Goal: Task Accomplishment & Management: Complete application form

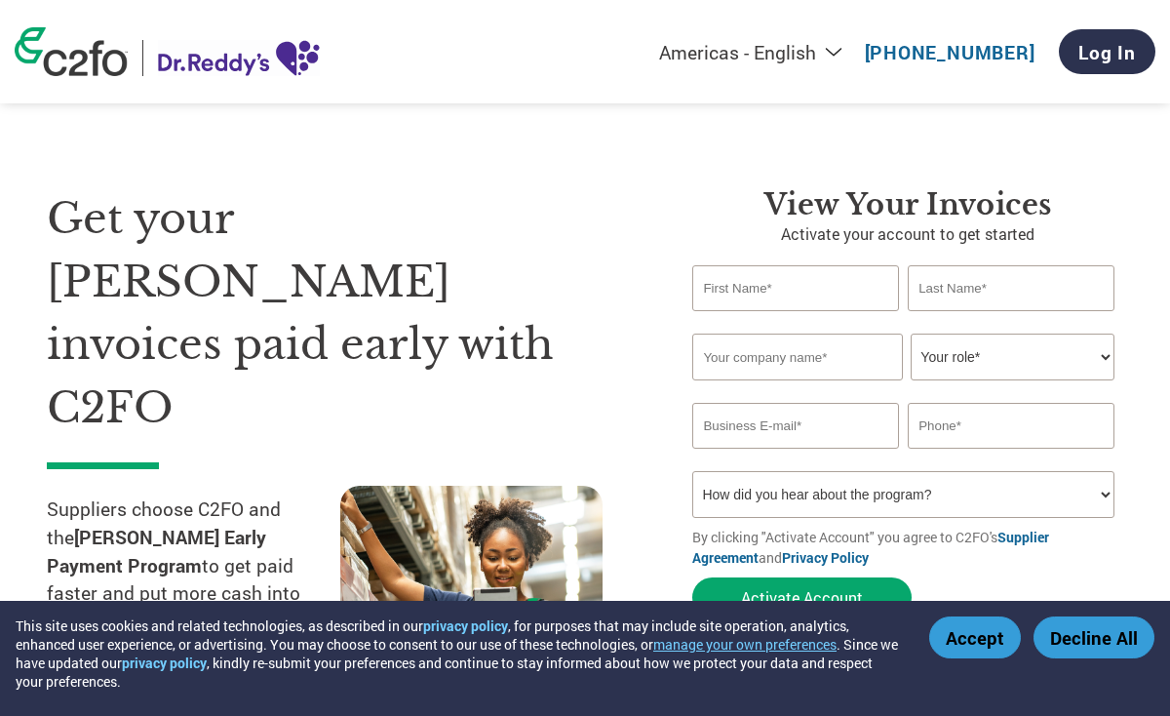
click at [777, 302] on input "text" at bounding box center [795, 288] width 207 height 46
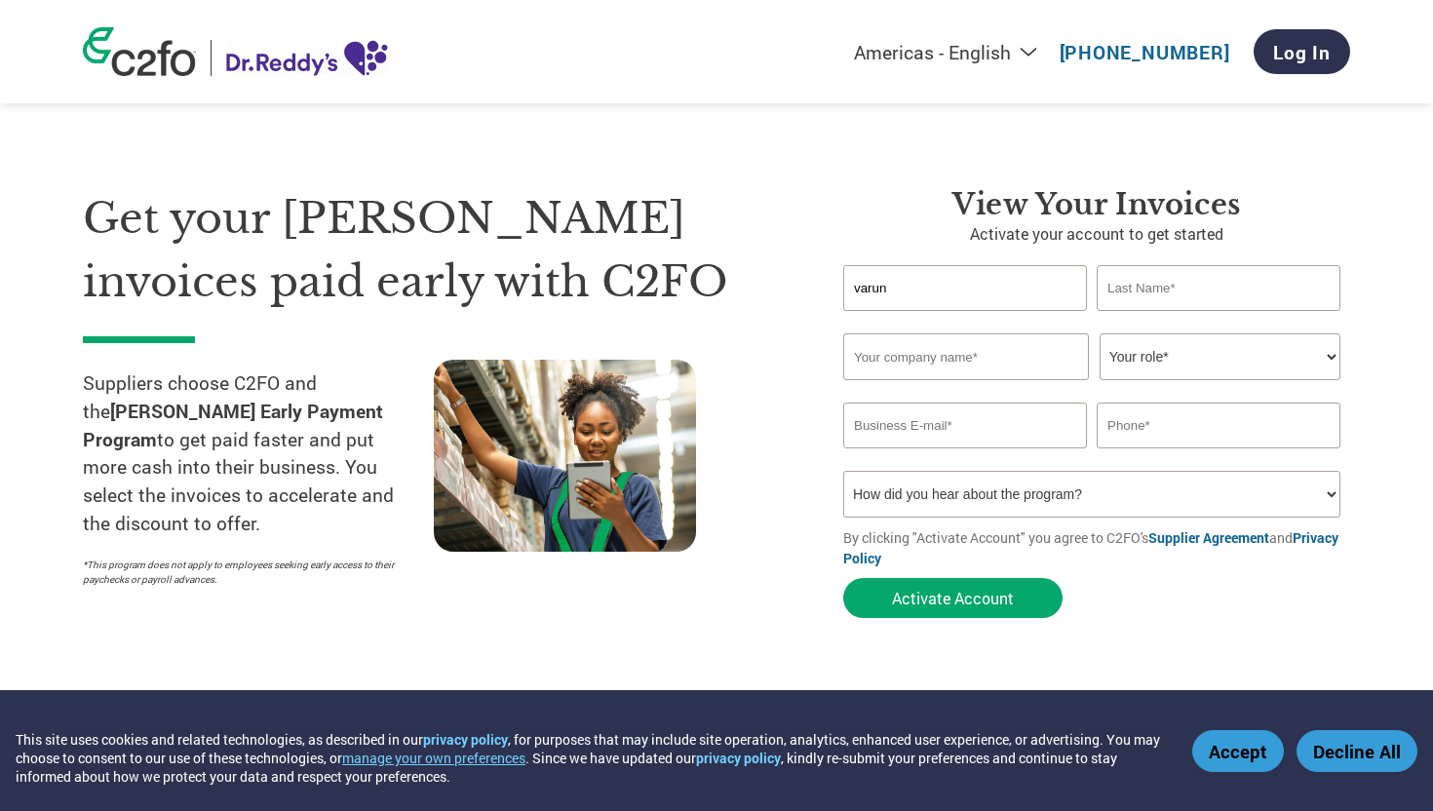
type input "varun"
click at [1169, 294] on input "text" at bounding box center [1219, 288] width 244 height 46
type input "[PERSON_NAME]"
click at [1003, 372] on input "text" at bounding box center [966, 356] width 246 height 47
type input "KIMIA BIOSCIENCES LTD"
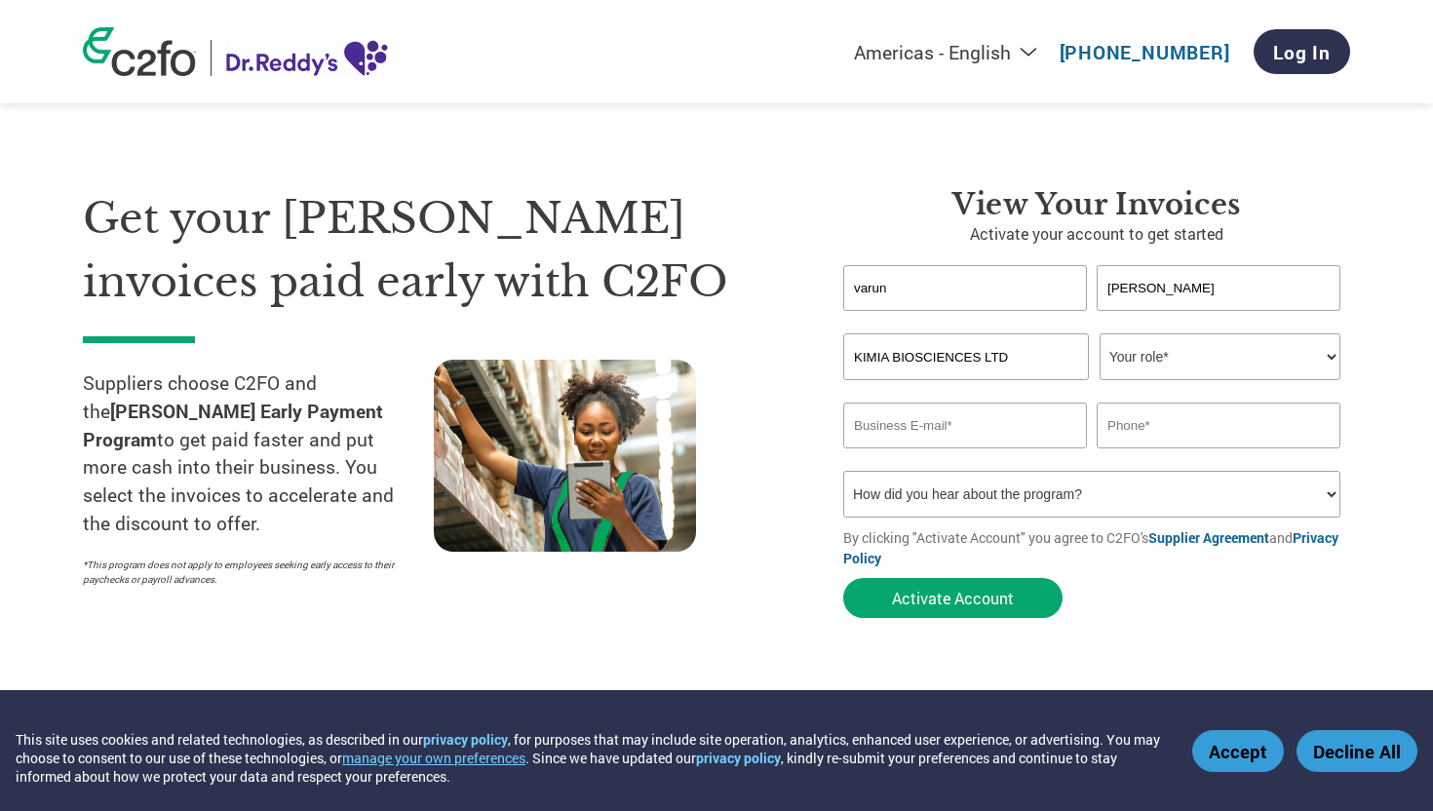
click at [1169, 347] on select "Your role* CFO Controller Credit Manager Finance Director Treasurer CEO Preside…" at bounding box center [1220, 356] width 241 height 47
select select "CFO"
click at [981, 428] on input "email" at bounding box center [965, 426] width 244 height 46
type input "[EMAIL_ADDRESS][DOMAIN_NAME]"
click at [1120, 410] on input "text" at bounding box center [1219, 426] width 244 height 46
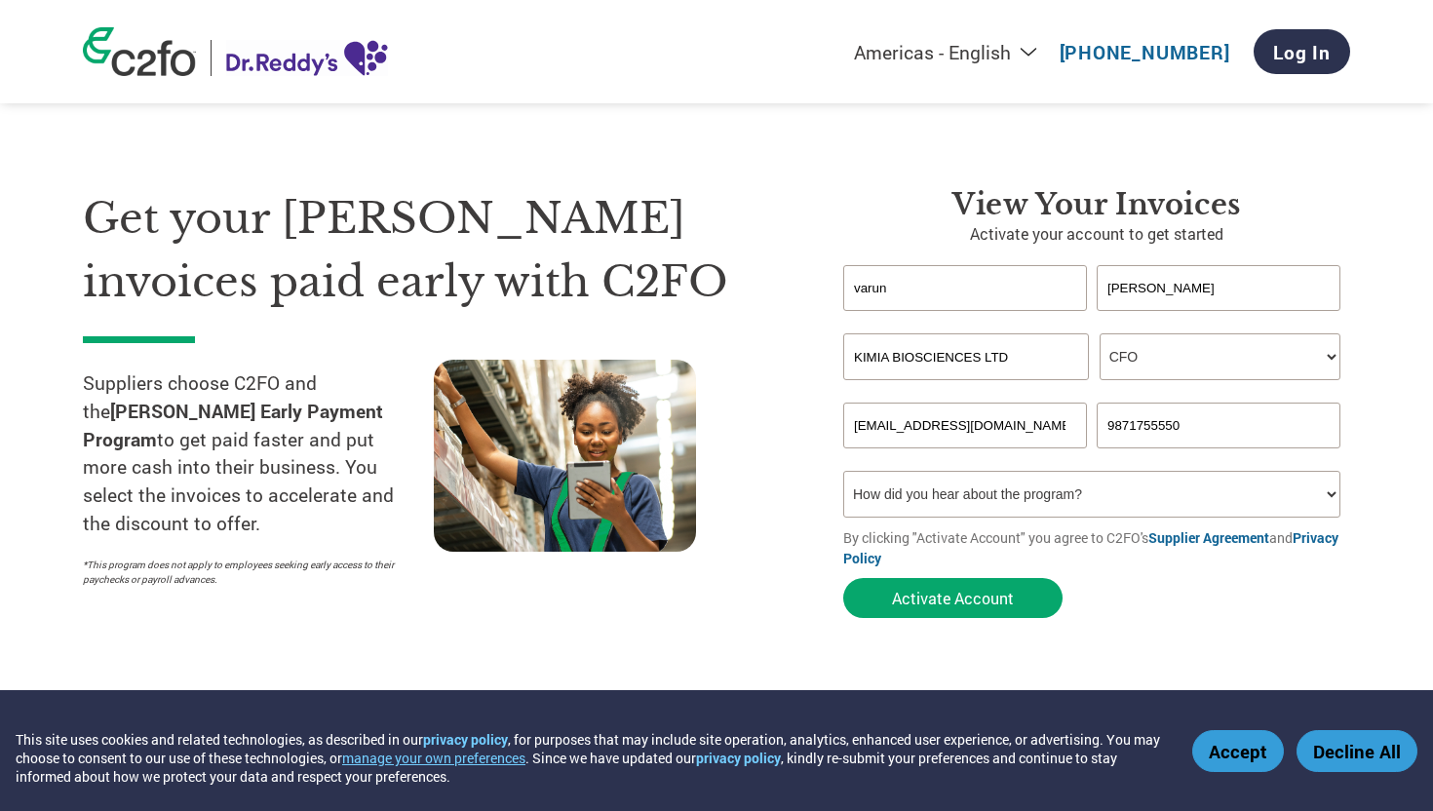
type input "9871755550"
click at [1042, 502] on select "How did you hear about the program? Received a letter Email Social Media Online…" at bounding box center [1091, 494] width 497 height 47
select select "Online Search"
click at [942, 612] on button "Activate Account" at bounding box center [952, 598] width 219 height 40
click at [926, 438] on input "[EMAIL_ADDRESS][DOMAIN_NAME]" at bounding box center [965, 426] width 244 height 46
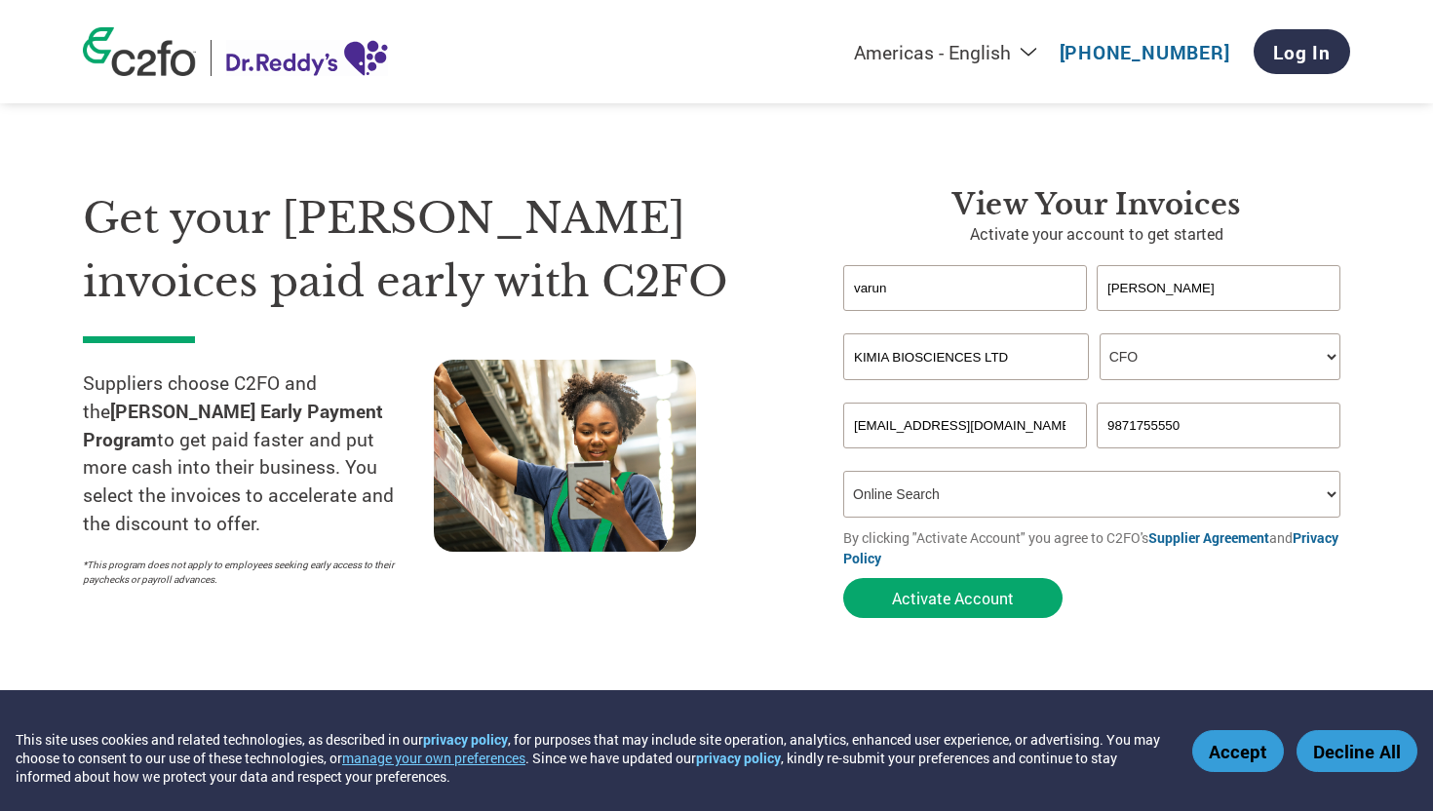
click at [983, 432] on input "[EMAIL_ADDRESS][DOMAIN_NAME]" at bounding box center [965, 426] width 244 height 46
click at [923, 431] on input "[EMAIL_ADDRESS][DOMAIN_NAME]" at bounding box center [965, 426] width 244 height 46
click at [1043, 432] on input "[EMAIL_ADDRESS][DOMAIN_NAME]" at bounding box center [965, 426] width 244 height 46
type input "V"
type input "[EMAIL_ADDRESS][DOMAIN_NAME]"
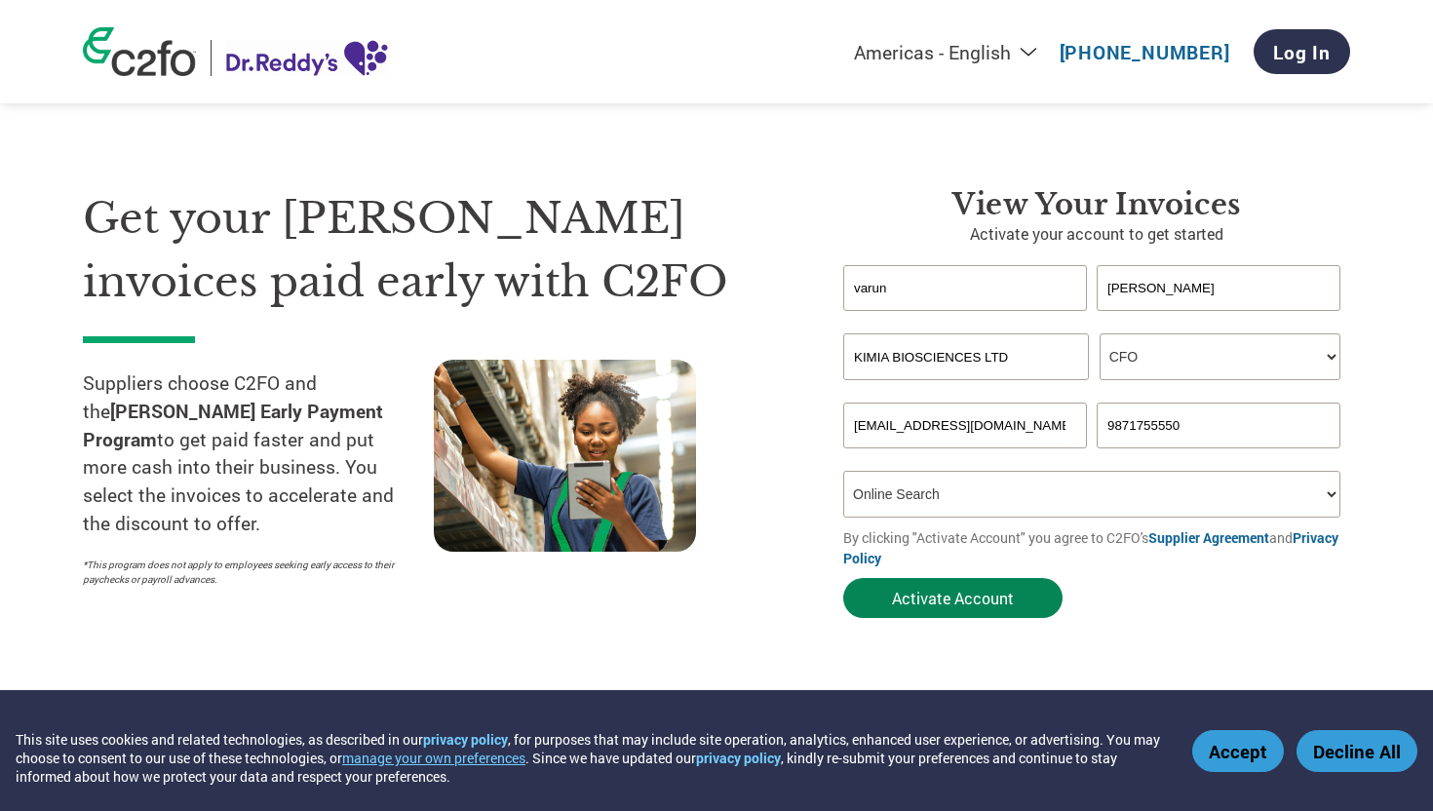
click at [996, 588] on button "Activate Account" at bounding box center [952, 598] width 219 height 40
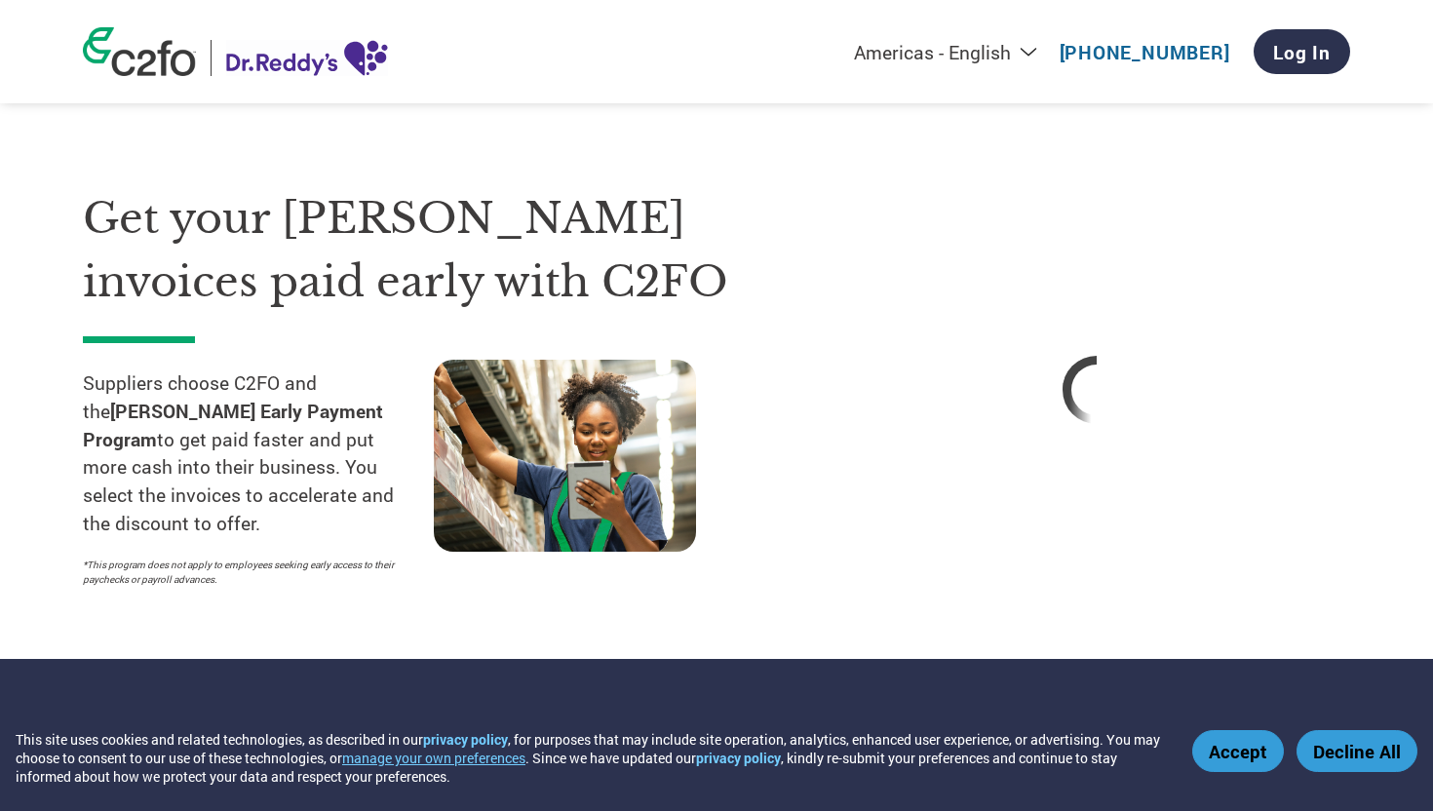
select select "CFO"
select select "Online Search"
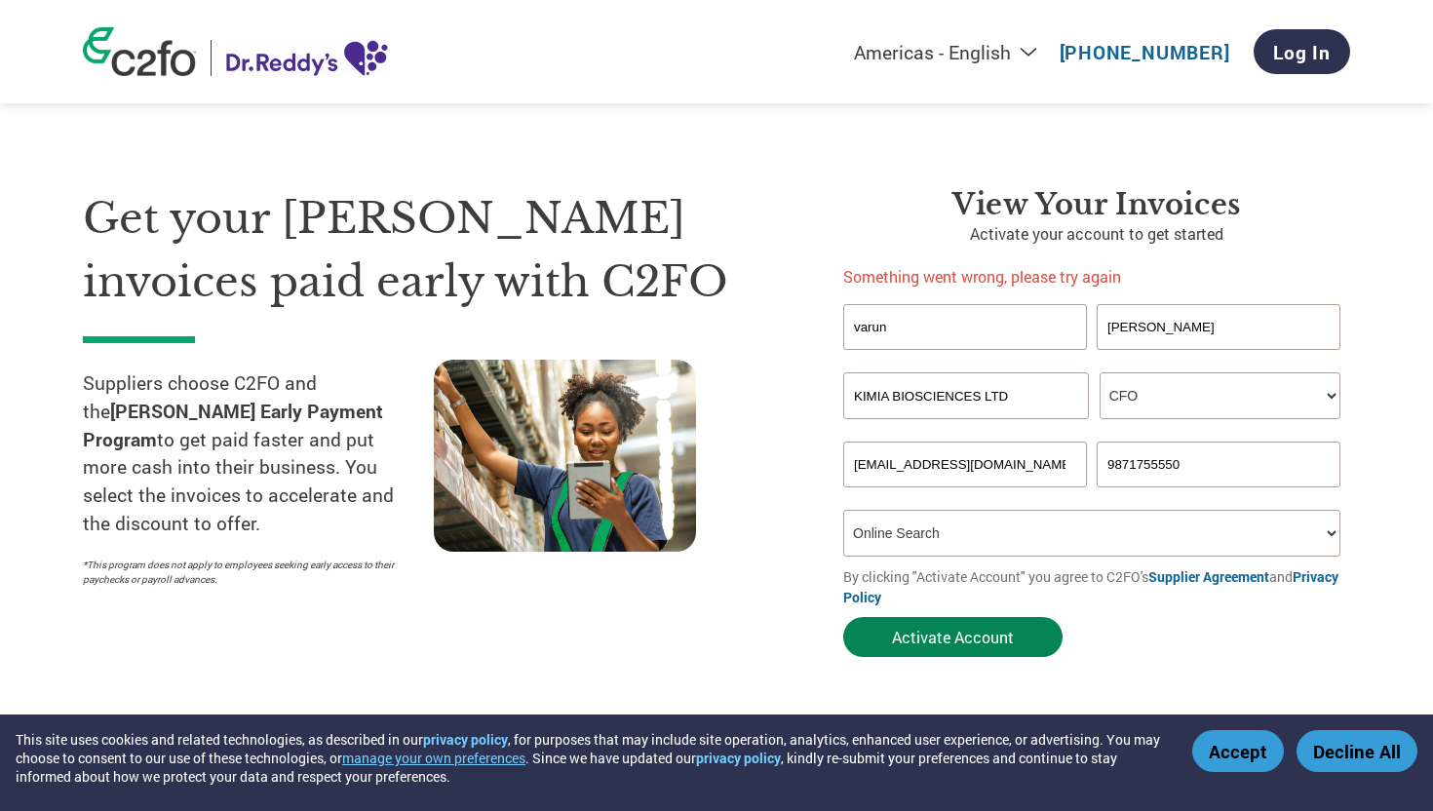
click at [927, 634] on button "Activate Account" at bounding box center [952, 637] width 219 height 40
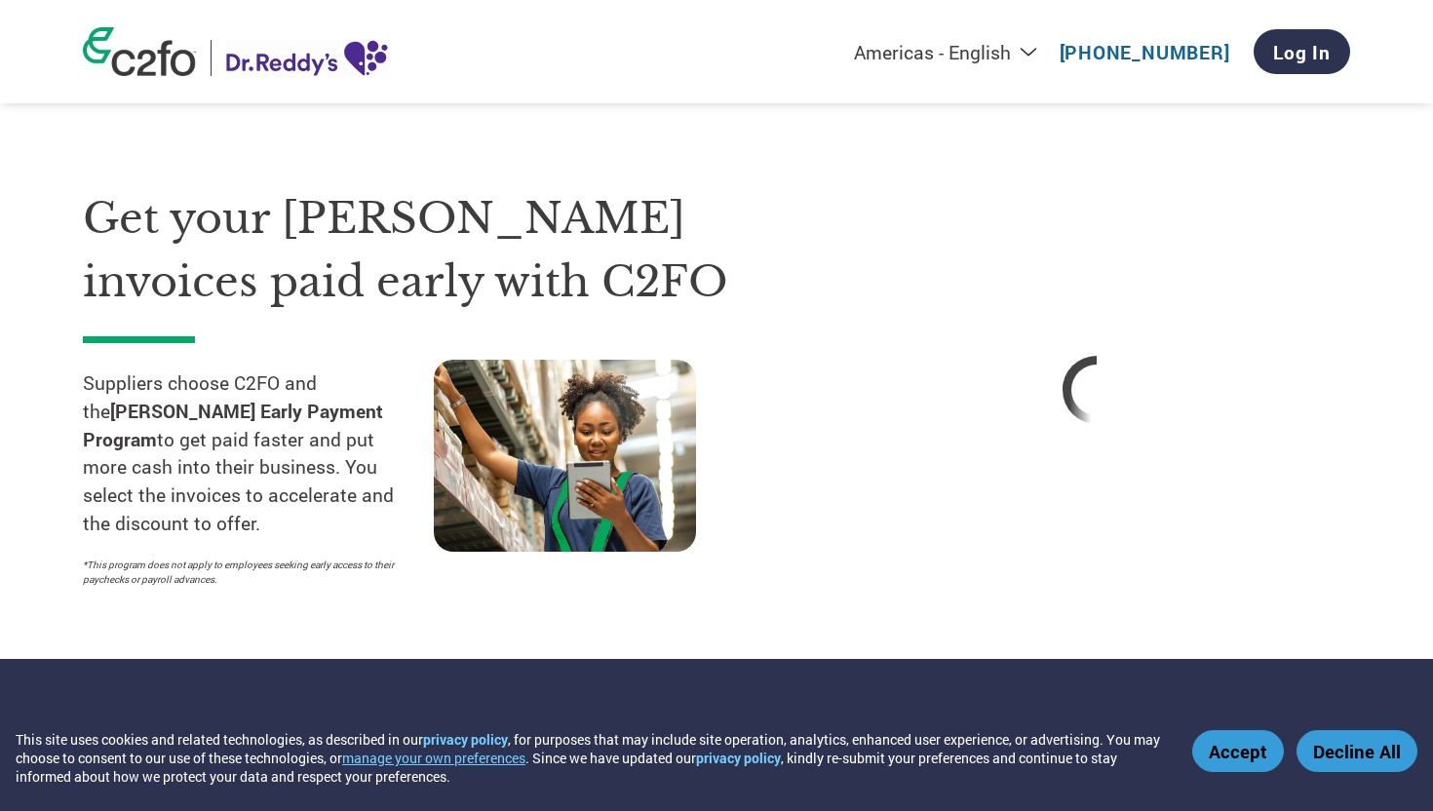
click at [1169, 715] on button "Accept" at bounding box center [1238, 751] width 92 height 42
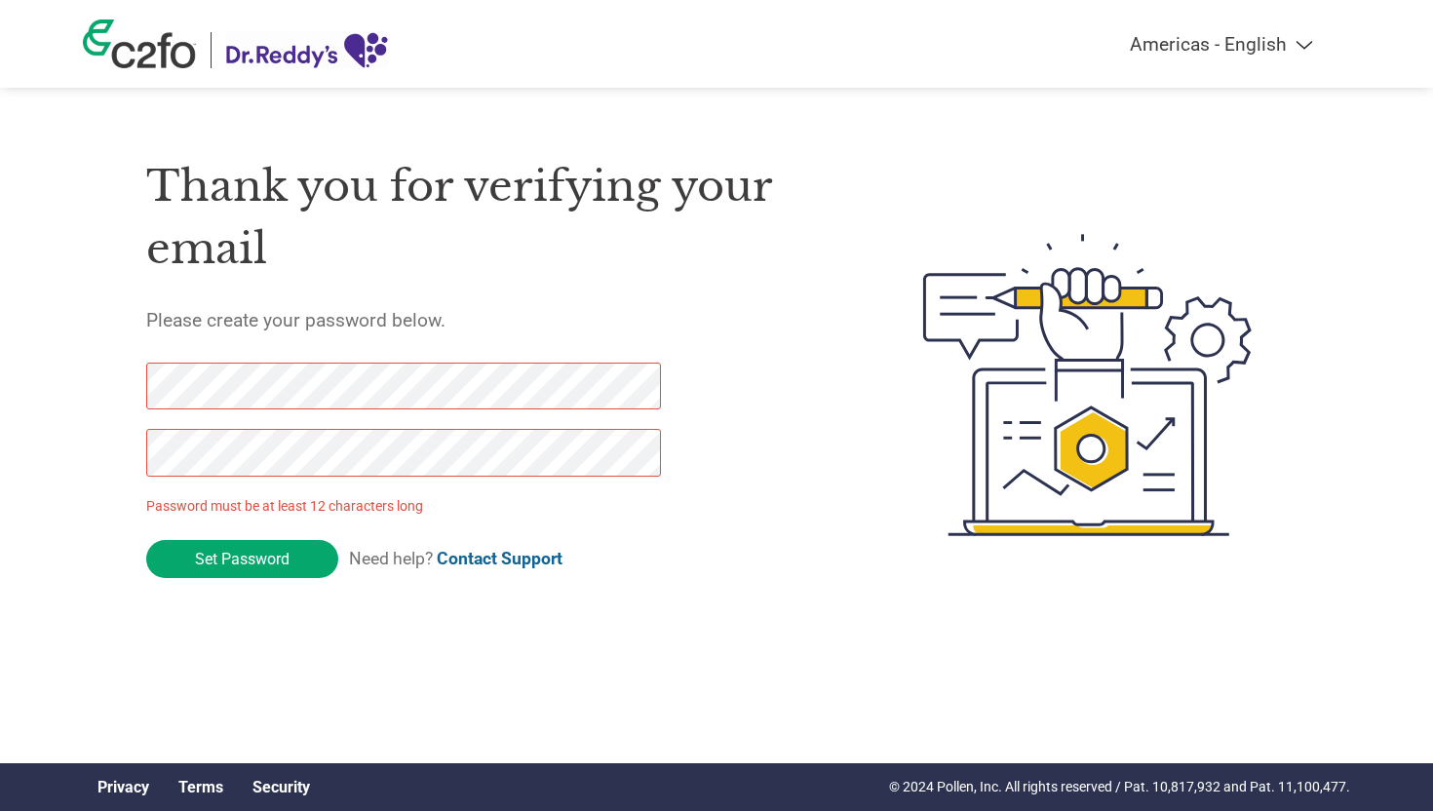
click at [250, 360] on div "Thank you for verifying your email Please create your password below. Password …" at bounding box center [488, 385] width 684 height 517
click at [222, 561] on input "Set Password" at bounding box center [242, 559] width 192 height 38
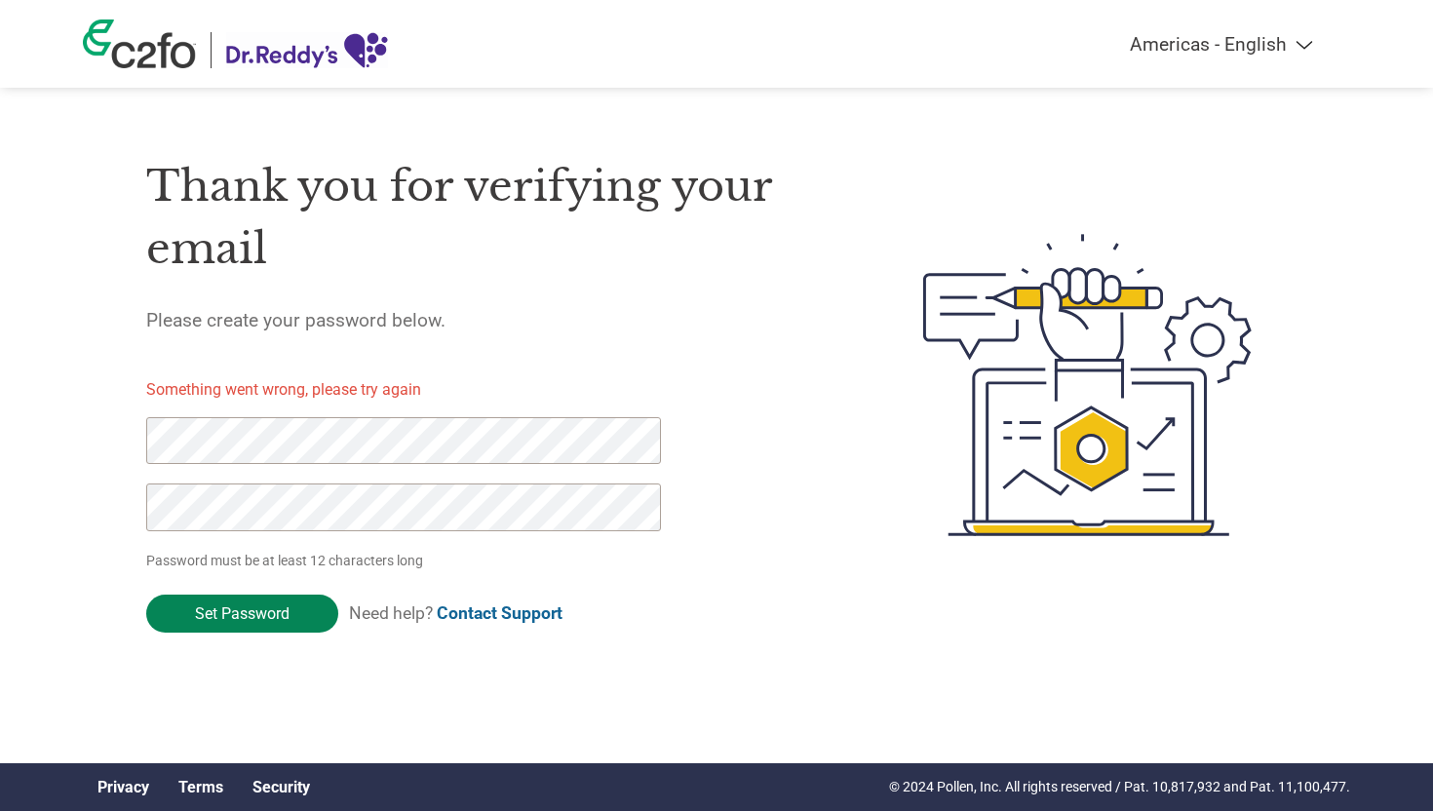
click at [234, 614] on input "Set Password" at bounding box center [242, 614] width 192 height 38
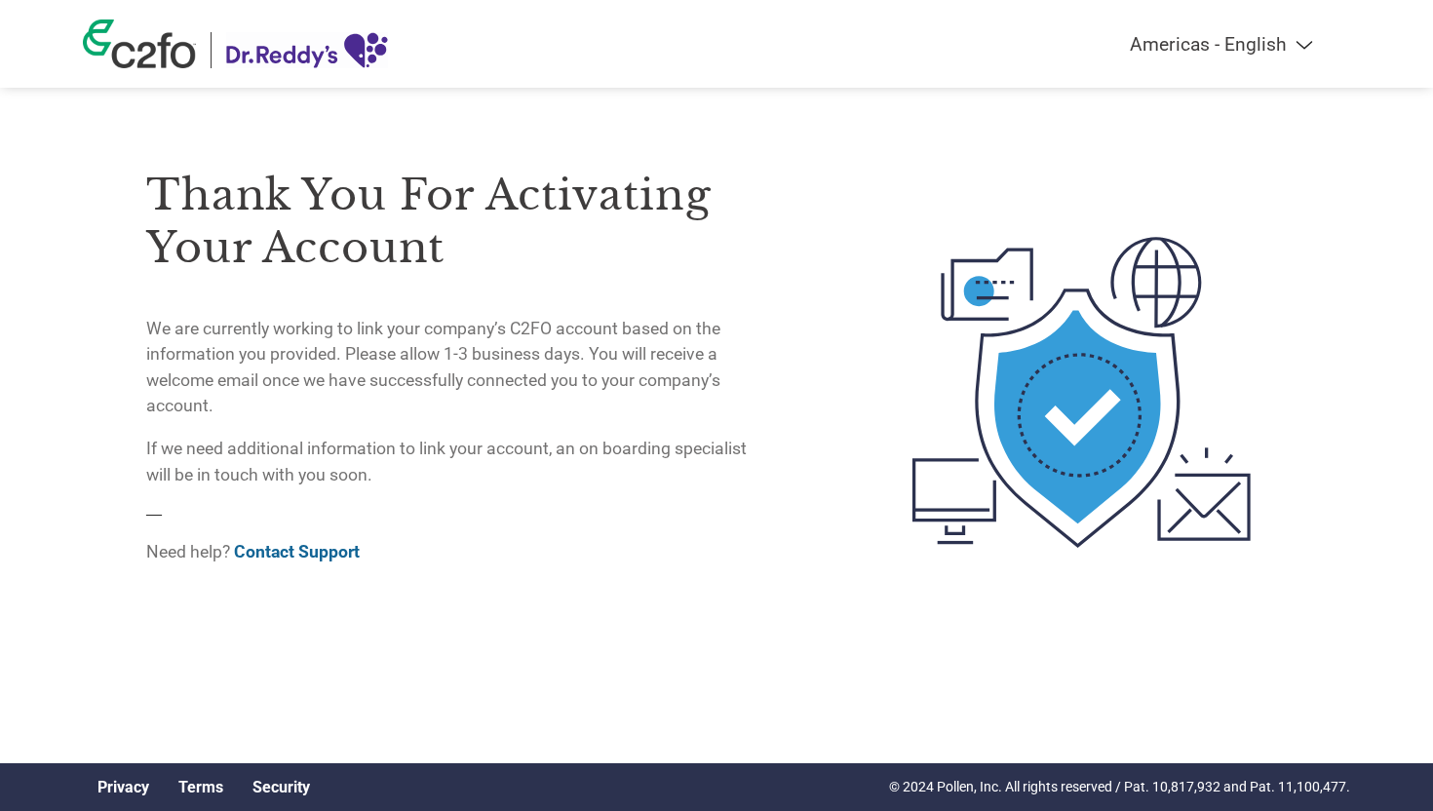
click at [342, 553] on link "Contact Support" at bounding box center [297, 551] width 126 height 19
